Goal: Register for event/course

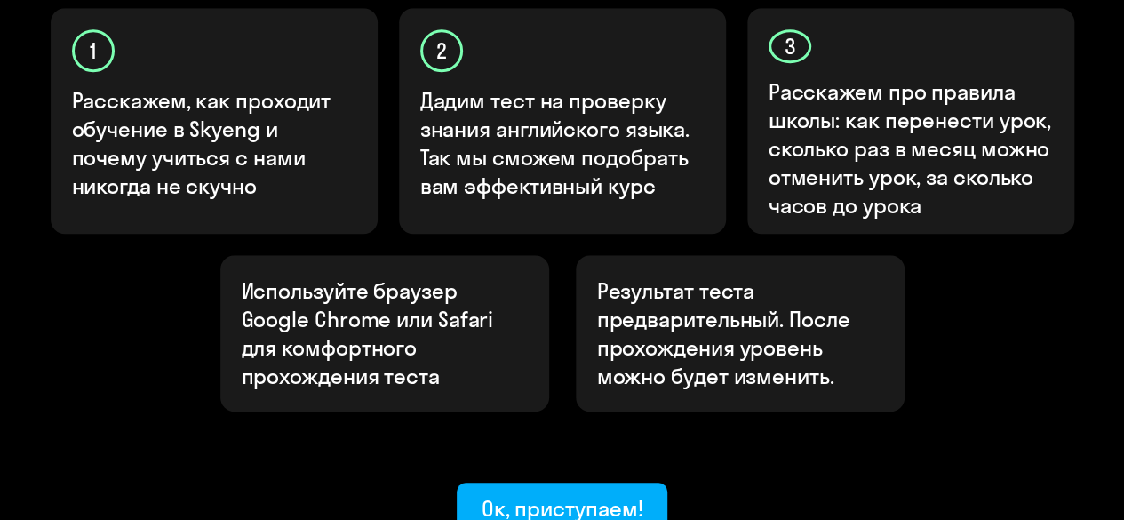
scroll to position [762, 0]
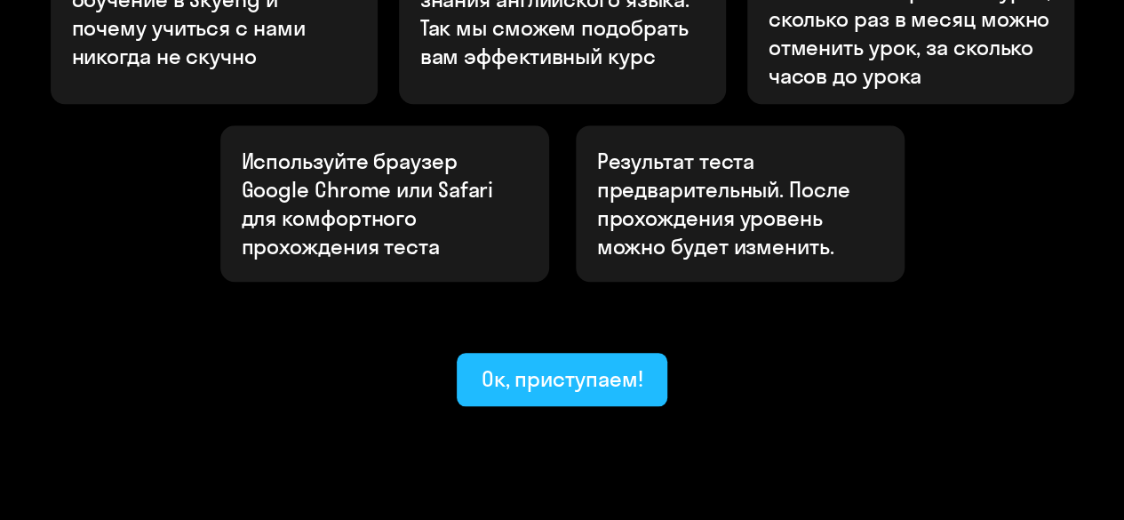
click at [583, 364] on div "Ок, приступаем!" at bounding box center [562, 378] width 162 height 28
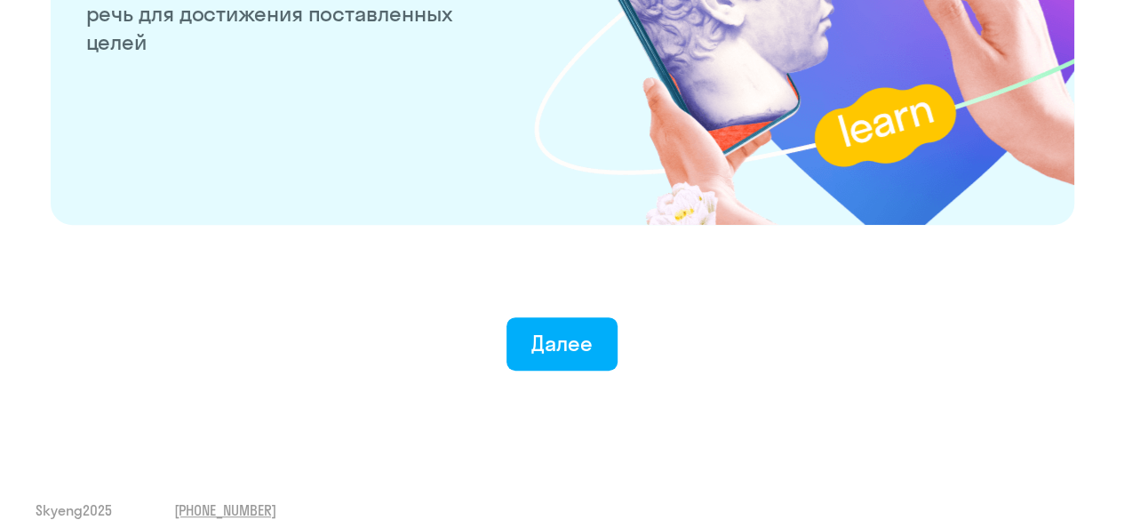
scroll to position [3598, 0]
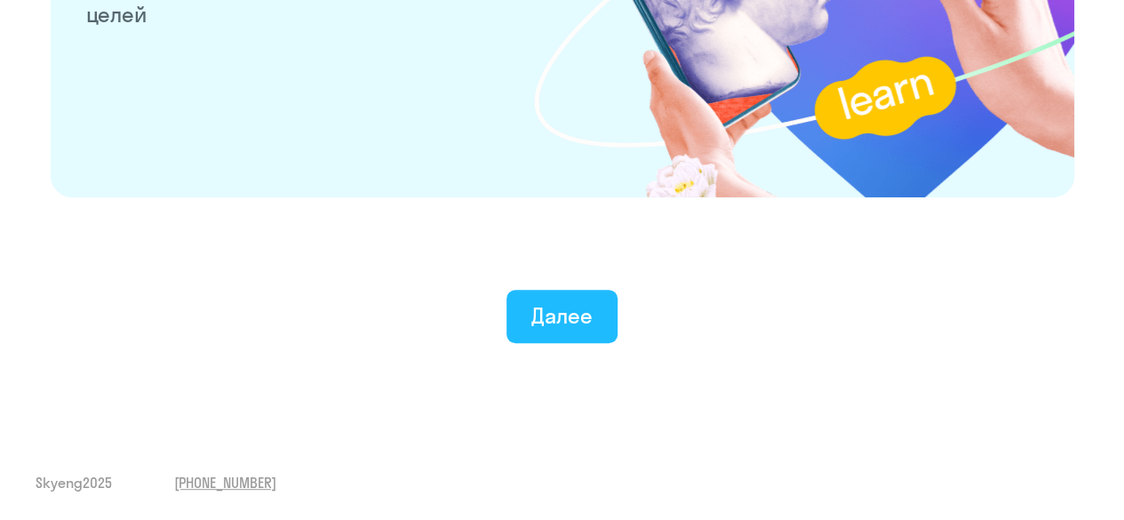
click at [537, 326] on div "Далее" at bounding box center [561, 315] width 61 height 28
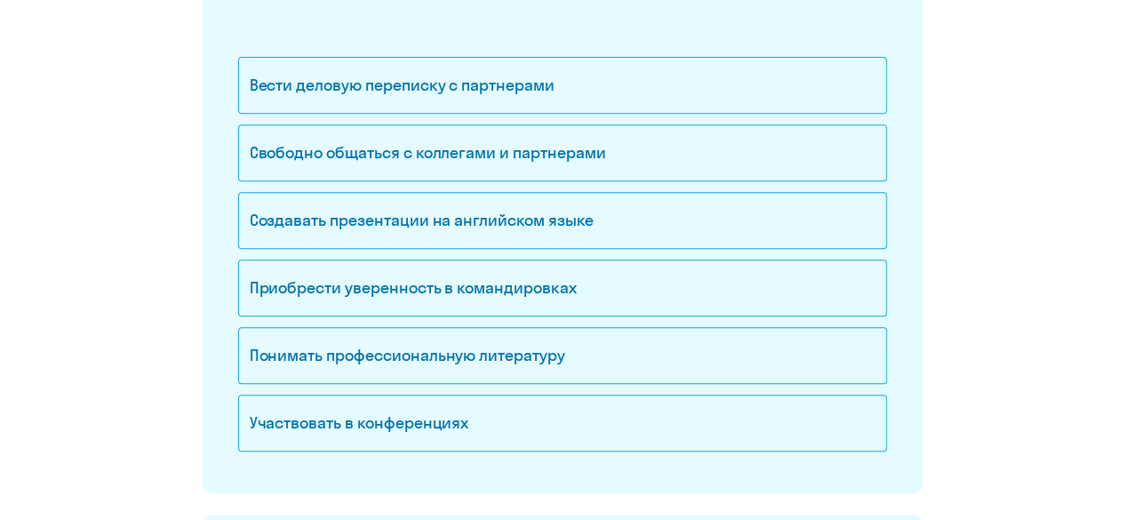
scroll to position [335, 0]
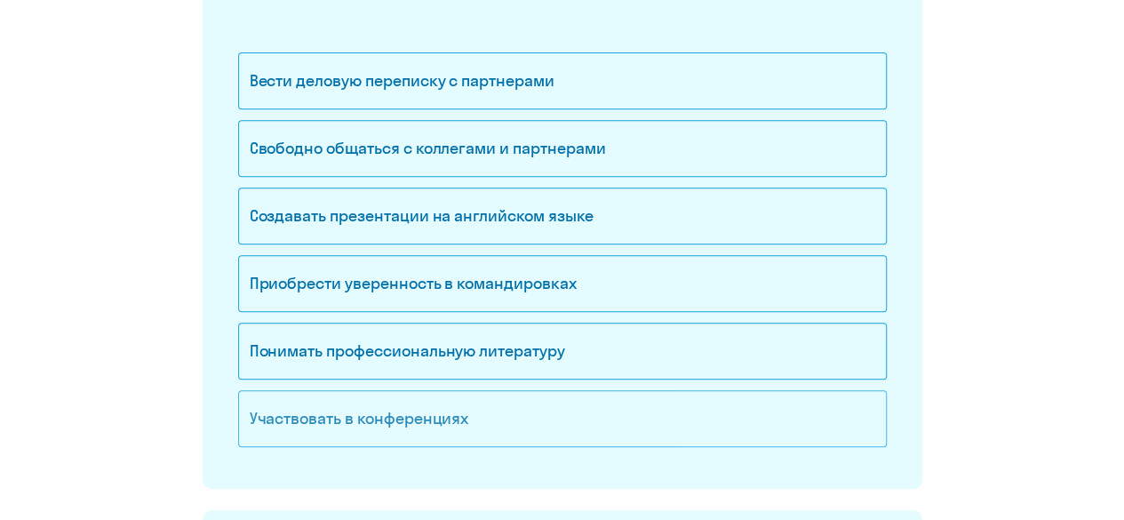
click at [409, 410] on div "Участвовать в конференциях" at bounding box center [562, 418] width 648 height 57
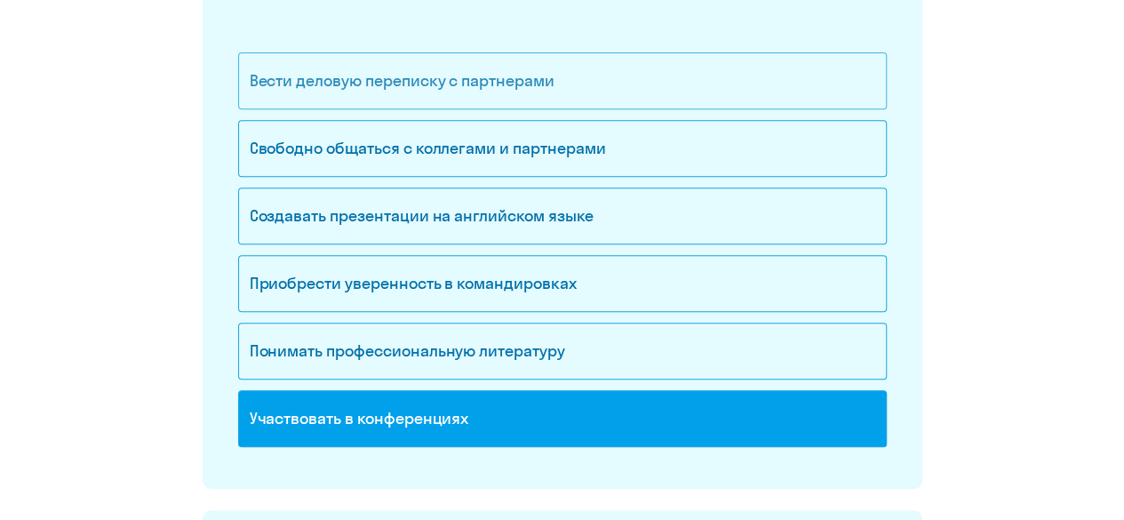
click at [426, 95] on div "Вести деловую переписку с партнерами" at bounding box center [562, 80] width 648 height 57
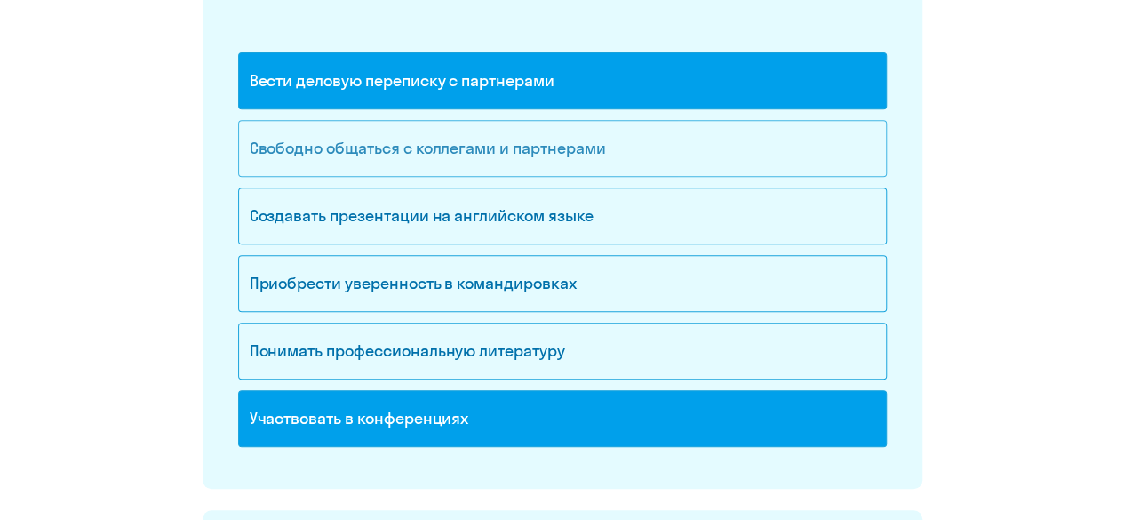
click at [415, 139] on div "Свободно общаться с коллегами и партнерами" at bounding box center [562, 148] width 648 height 57
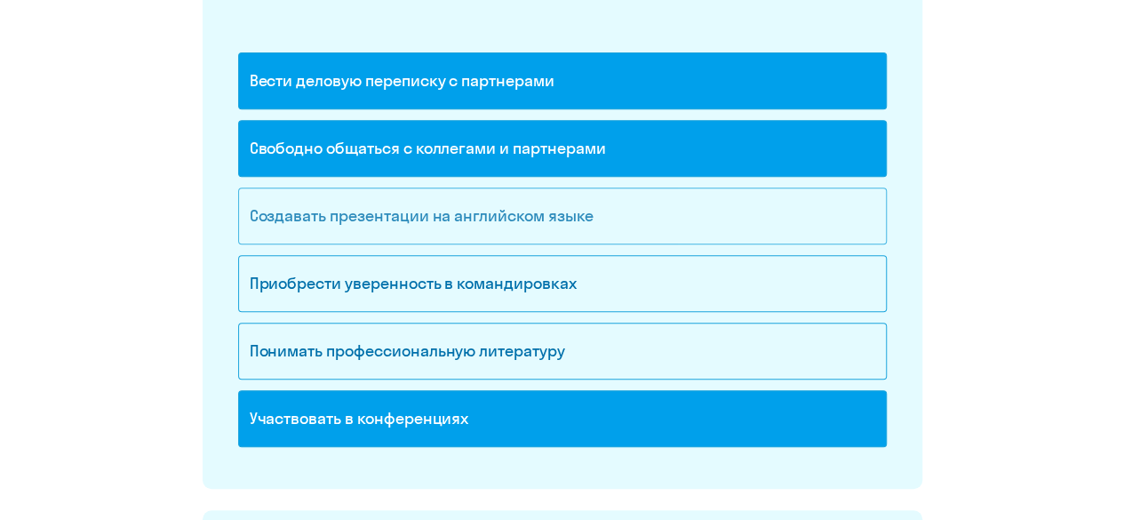
click at [394, 209] on div "Создавать презентации на английском языке" at bounding box center [562, 215] width 648 height 57
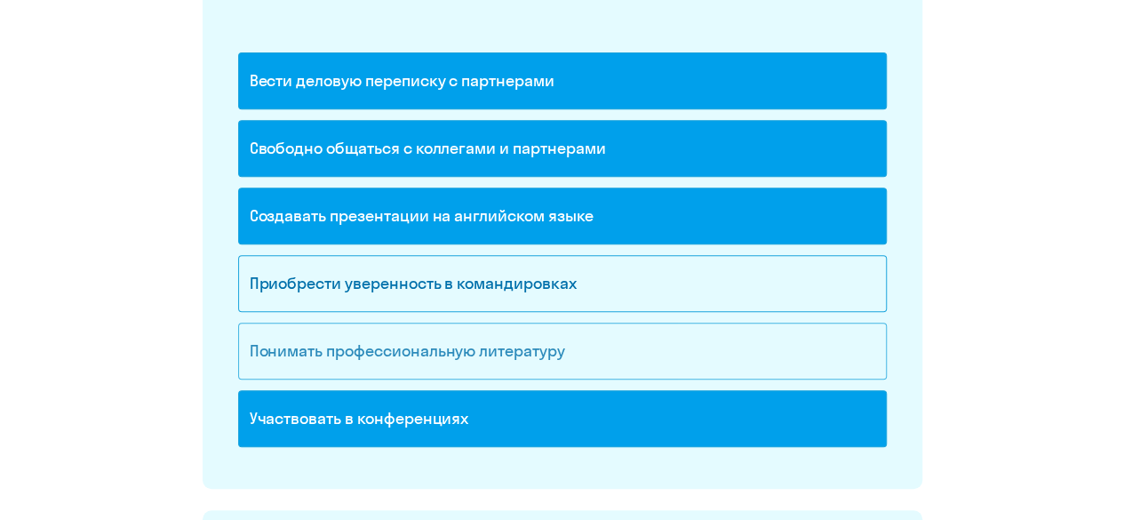
click at [353, 344] on div "Понимать профессиональную литературу" at bounding box center [562, 350] width 648 height 57
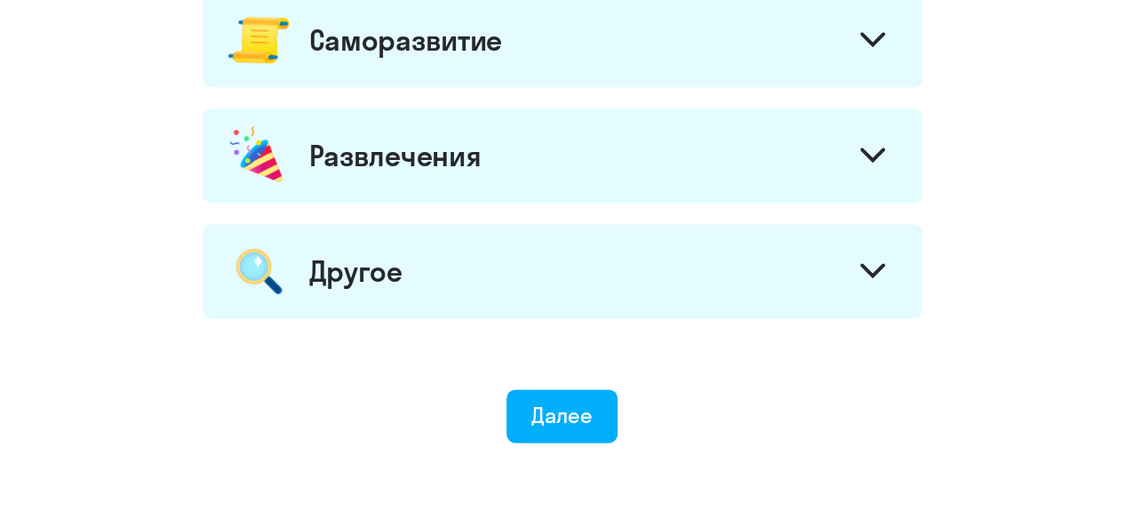
scroll to position [1097, 0]
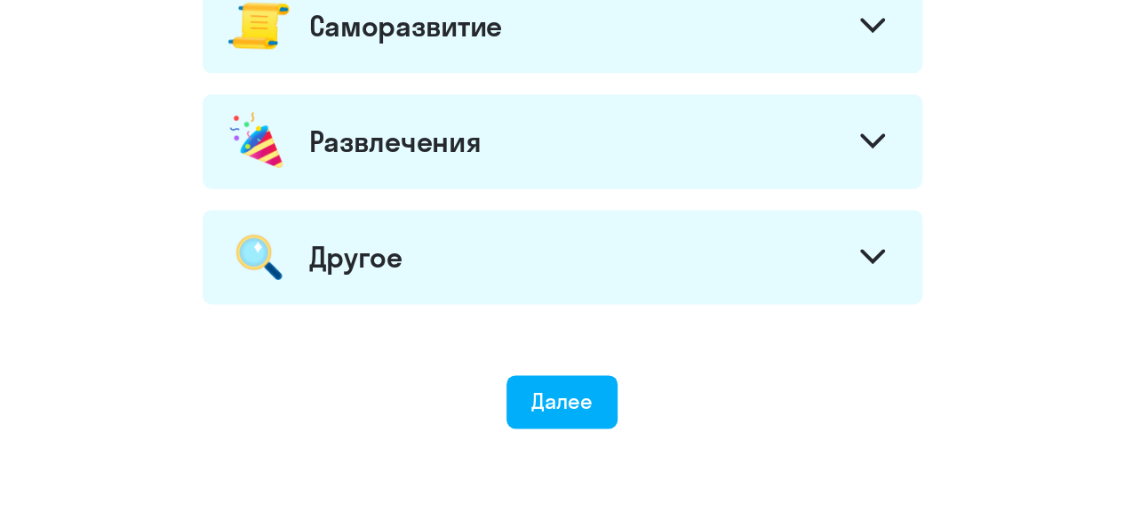
click at [428, 248] on div "Другое" at bounding box center [563, 257] width 720 height 94
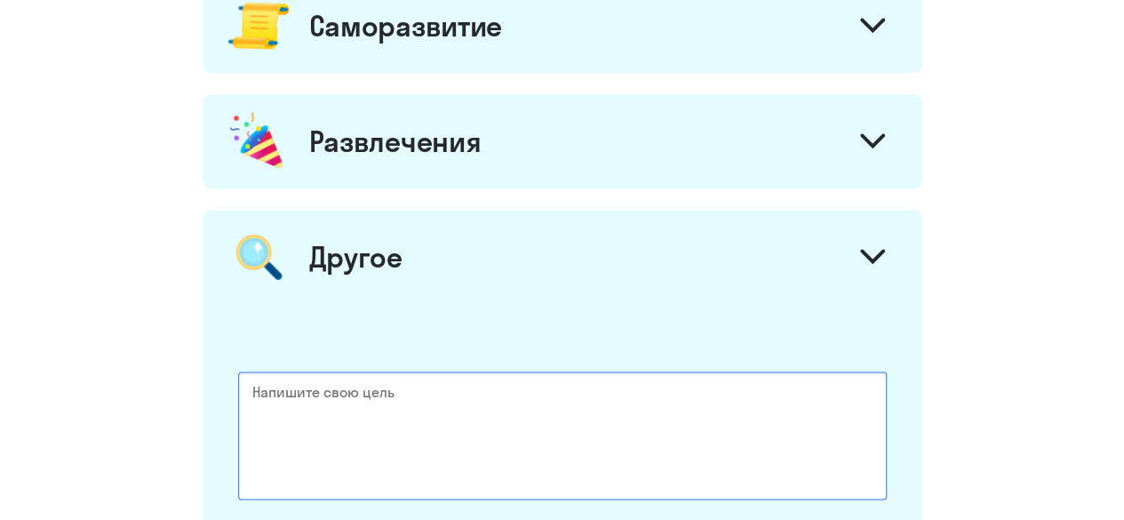
click at [398, 400] on textarea at bounding box center [562, 435] width 648 height 128
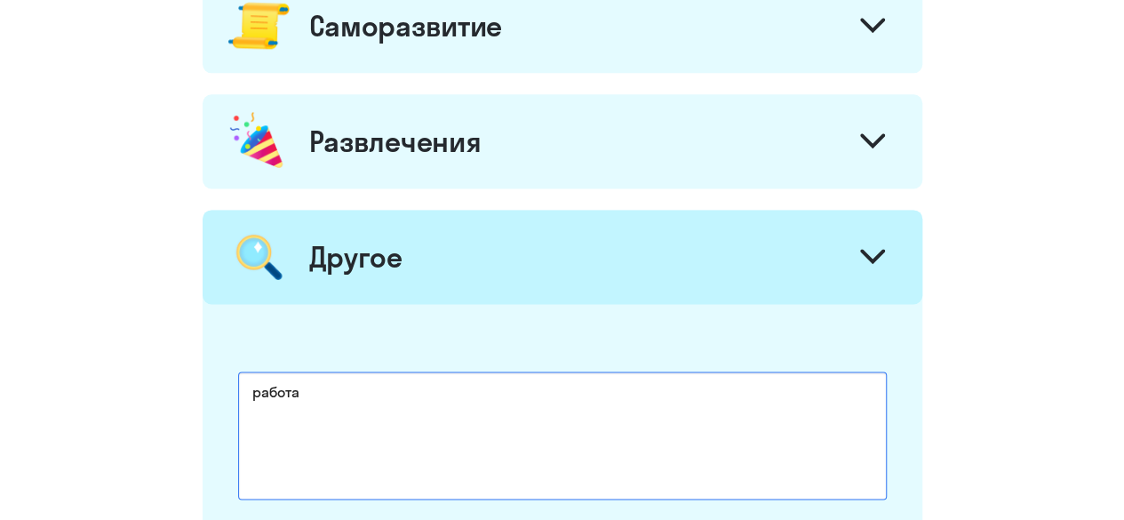
scroll to position [1398, 0]
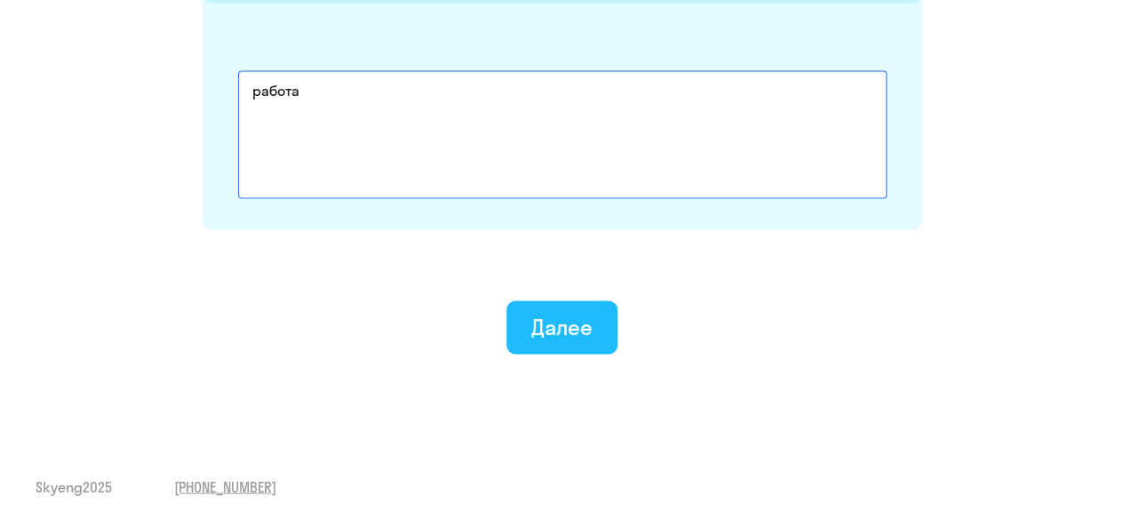
type textarea "работа"
click at [580, 335] on div "Далее" at bounding box center [561, 326] width 61 height 28
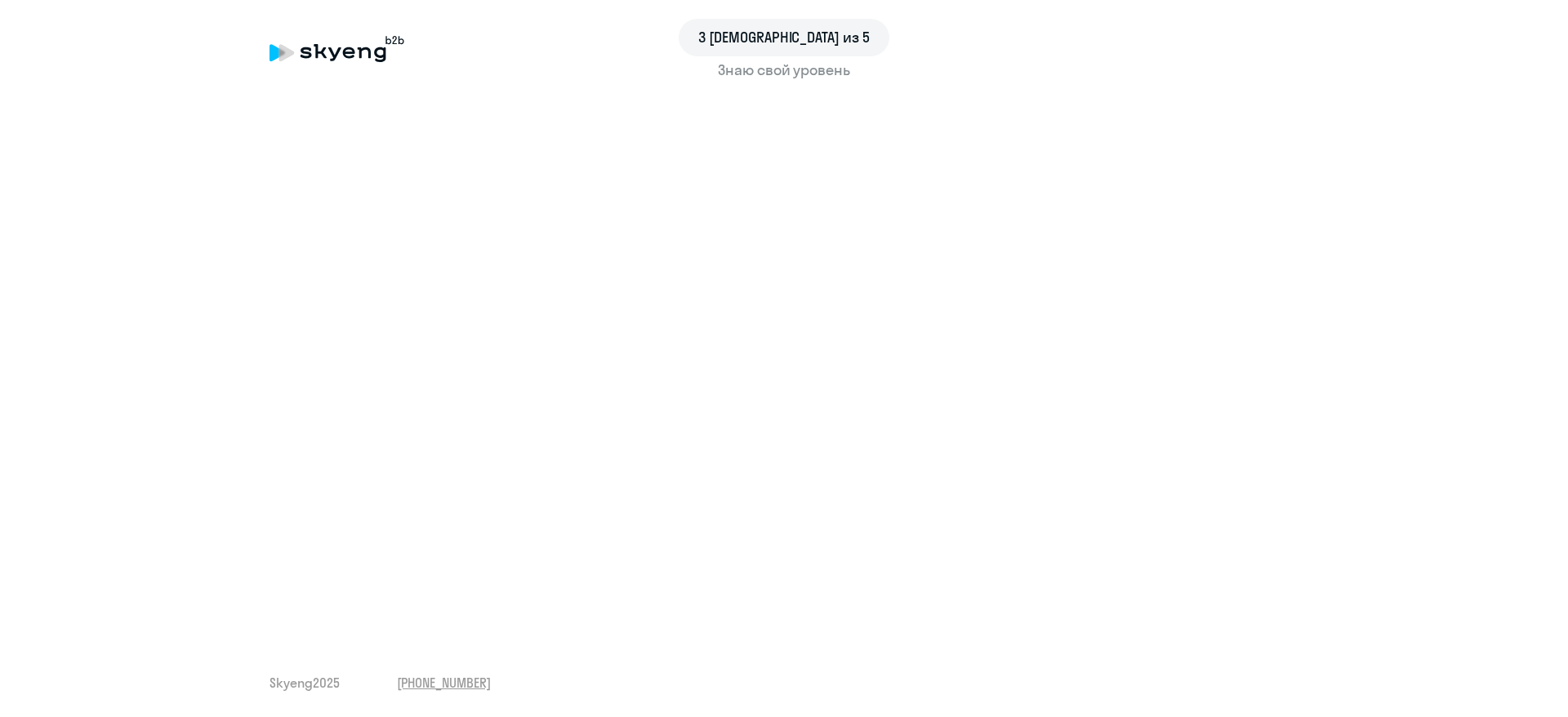
drag, startPoint x: 1539, startPoint y: 454, endPoint x: 1541, endPoint y: 505, distance: 51.0
click at [1033, 477] on div "3 шаг из 5 Знаю свой уровень Skyeng 2025 [PHONE_NUMBER]" at bounding box center [784, 358] width 1568 height 717
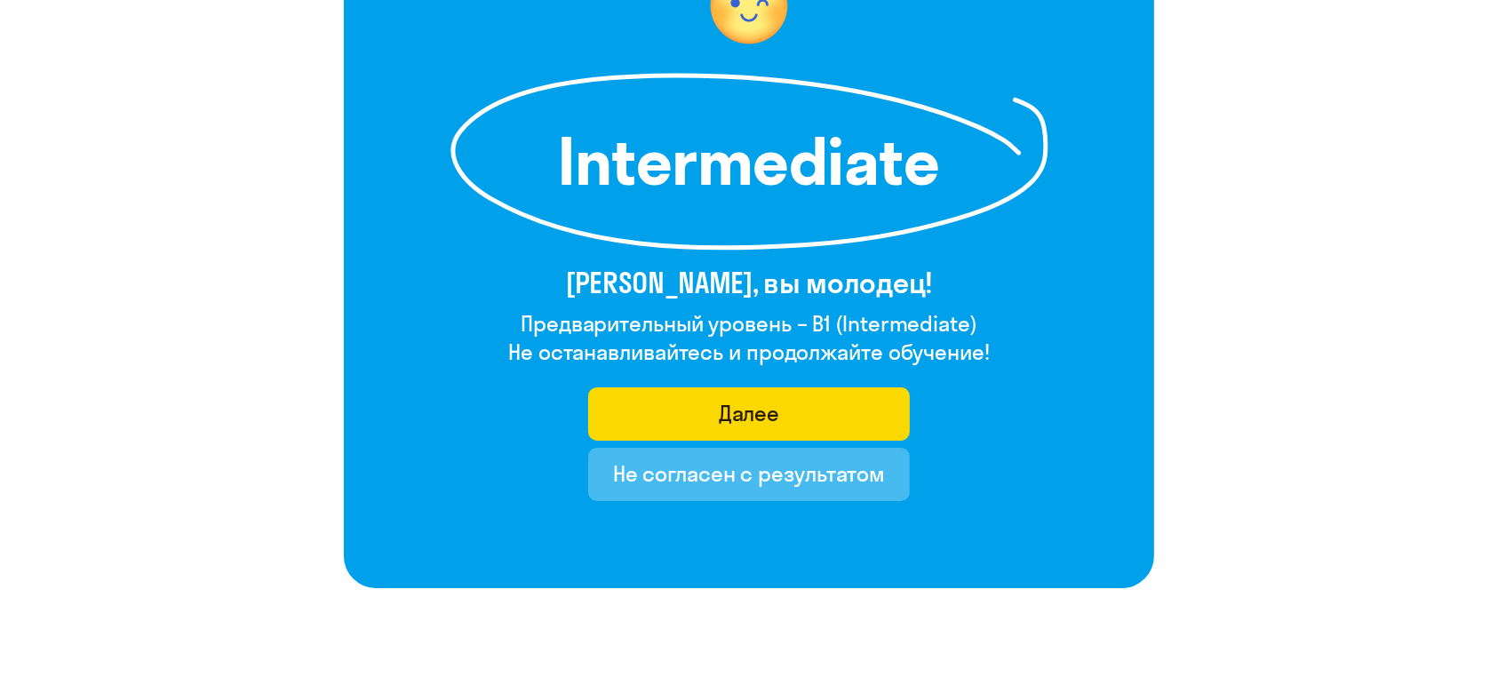
scroll to position [219, 0]
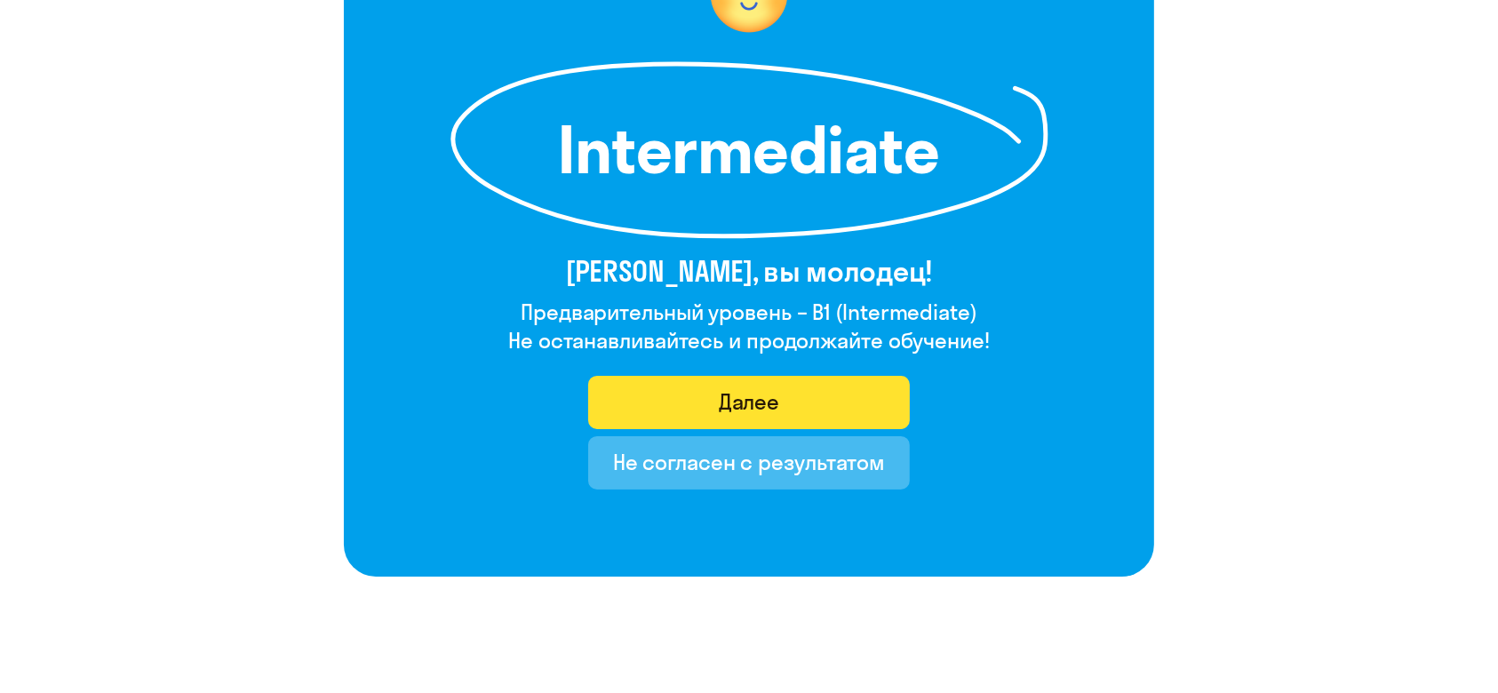
click at [873, 412] on button "Далее" at bounding box center [749, 402] width 322 height 53
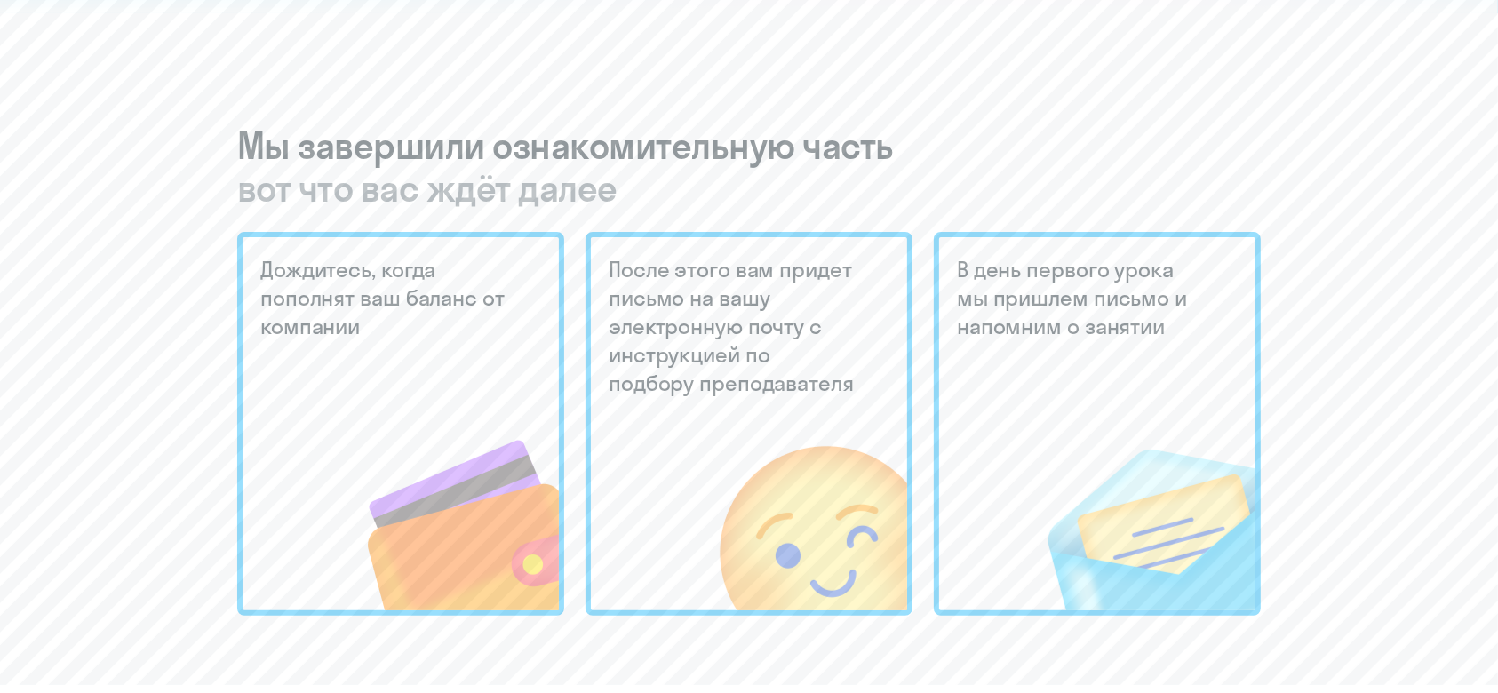
scroll to position [316, 0]
